Goal: Task Accomplishment & Management: Manage account settings

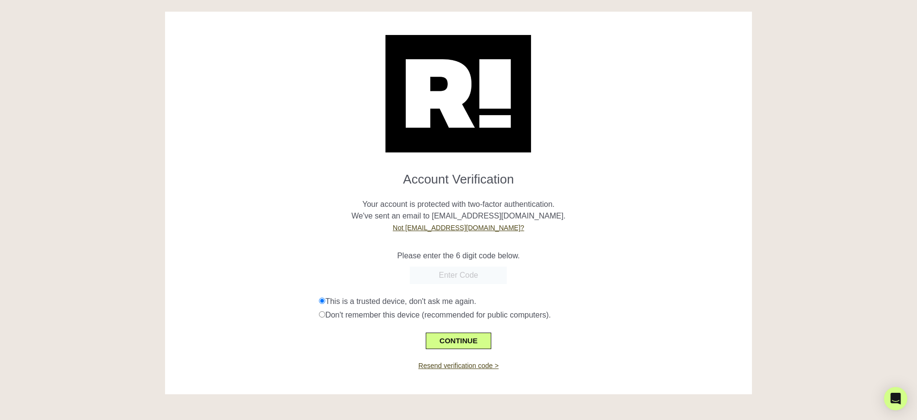
paste input "668299"
type input "668299"
click at [466, 343] on button "CONTINUE" at bounding box center [458, 341] width 65 height 17
